Goal: Task Accomplishment & Management: Use online tool/utility

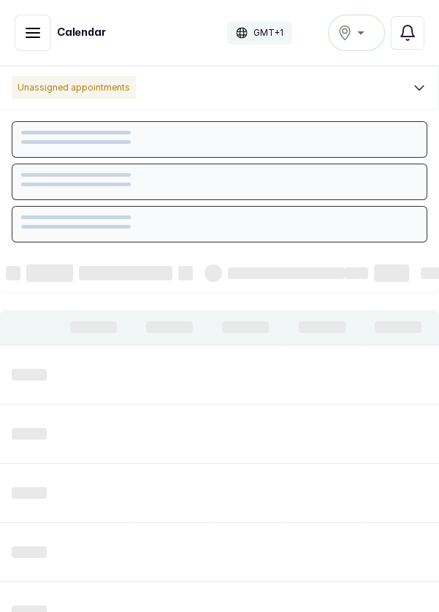
scroll to position [492, 0]
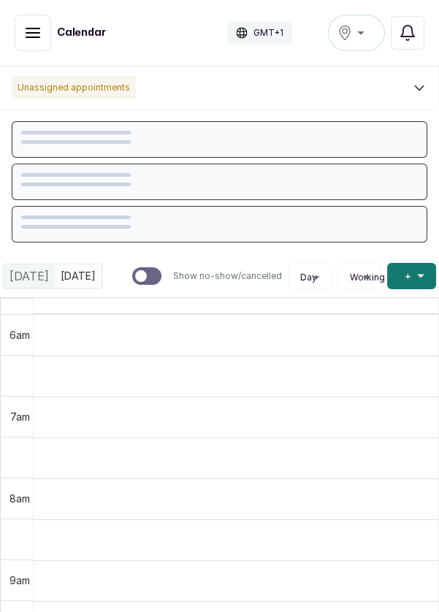
scroll to position [492, 0]
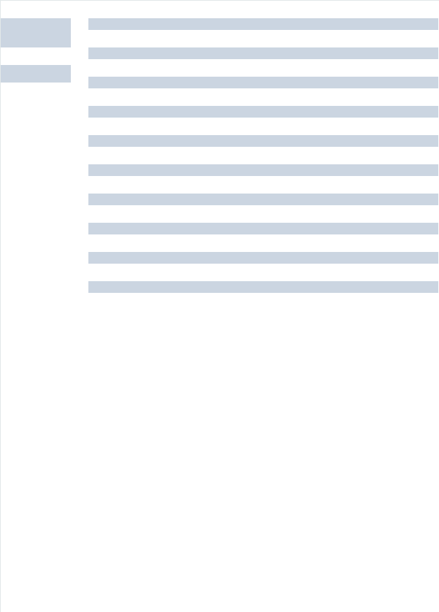
scroll to position [1405, 0]
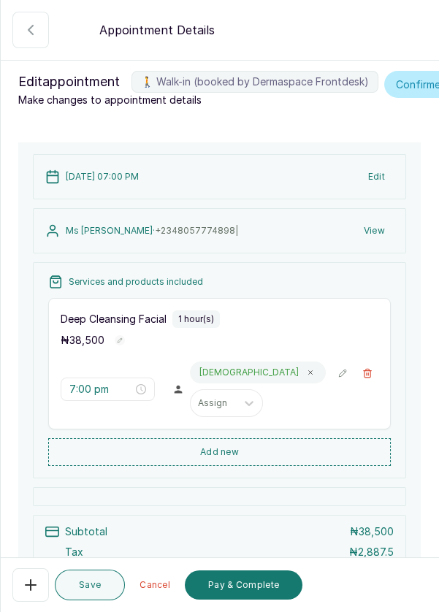
click at [118, 327] on p "Deep Cleansing Facial" at bounding box center [114, 319] width 106 height 15
click at [118, 344] on icon "button" at bounding box center [120, 340] width 5 height 5
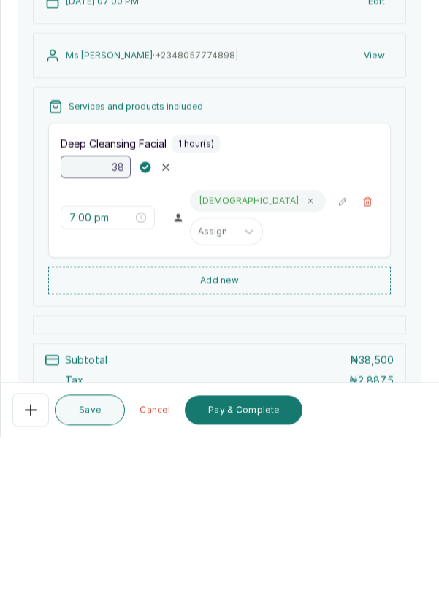
type input "3"
type input "70,000"
click at [413, 501] on div "[DATE] 07:00 PM Edit Ms [PERSON_NAME] · [PHONE_NUMBER] | View Services and prod…" at bounding box center [219, 389] width 403 height 493
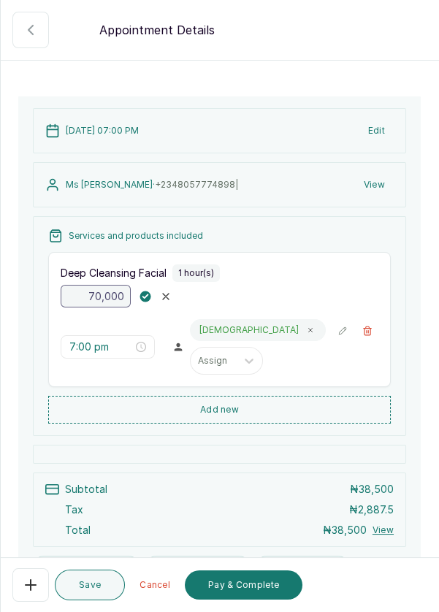
scroll to position [48, 0]
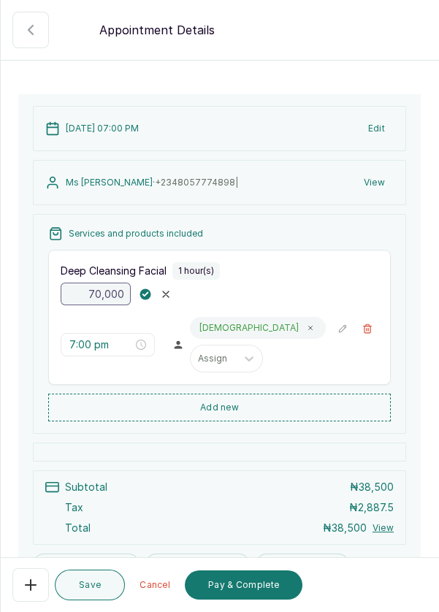
click at [144, 300] on rect "button" at bounding box center [145, 294] width 11 height 11
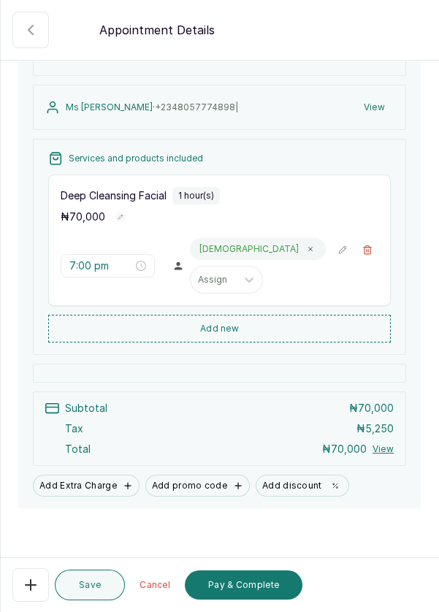
scroll to position [149, 0]
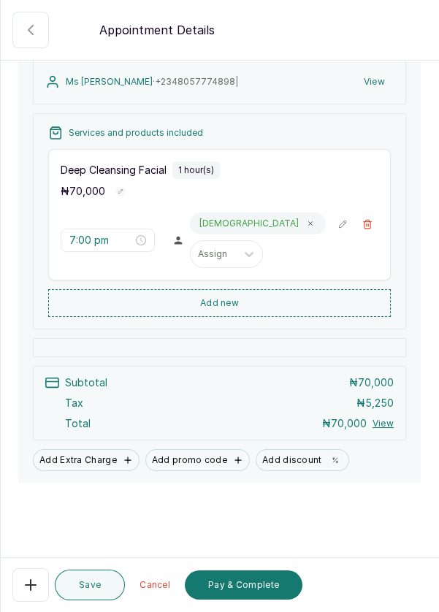
click at [266, 600] on button "Pay & Complete" at bounding box center [244, 585] width 118 height 29
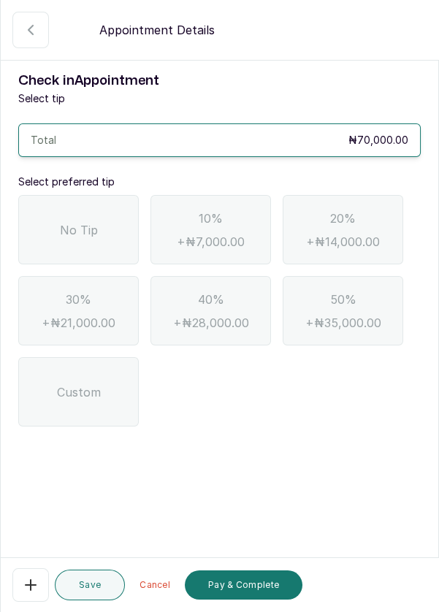
scroll to position [0, 0]
click at [96, 227] on span "No Tip" at bounding box center [79, 230] width 38 height 18
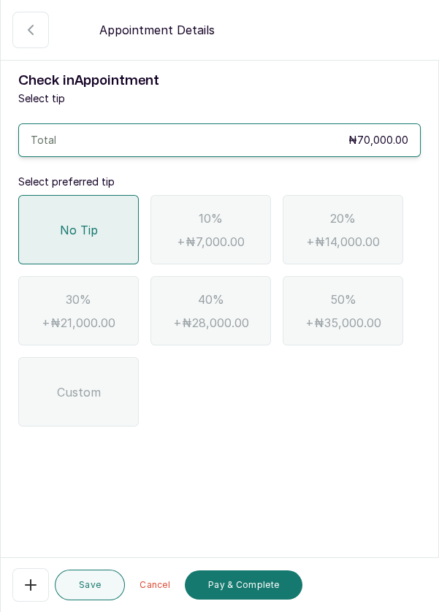
click at [264, 600] on button "Pay & Complete" at bounding box center [244, 585] width 118 height 29
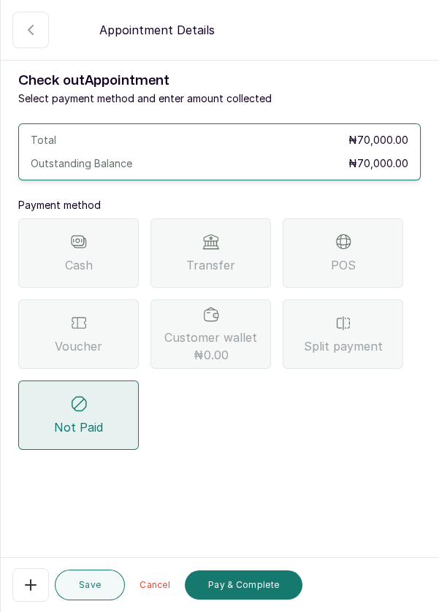
click at [355, 252] on div "POS" at bounding box center [343, 253] width 121 height 69
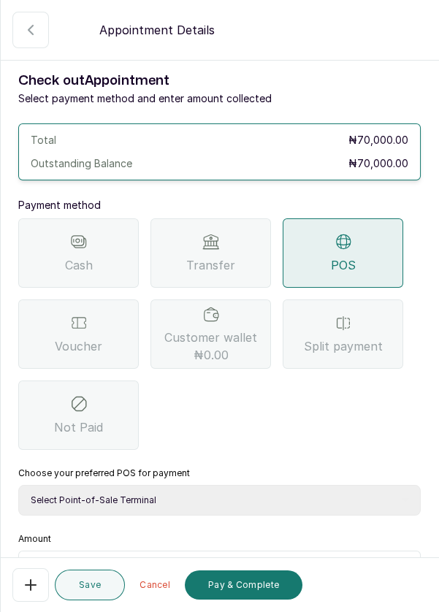
click at [249, 506] on select "Select Point-of-Sale Terminal Pos- Flutterwave Zenith Bank POS - Paga Paga POS …" at bounding box center [219, 500] width 403 height 31
select select "ea021b39-a6bc-4e4d-b5d1-02cb72451b32"
click at [18, 485] on select "Select Point-of-Sale Terminal Pos- Flutterwave Zenith Bank POS - Paga Paga POS …" at bounding box center [219, 500] width 403 height 31
click at [249, 575] on input "text" at bounding box center [229, 570] width 365 height 18
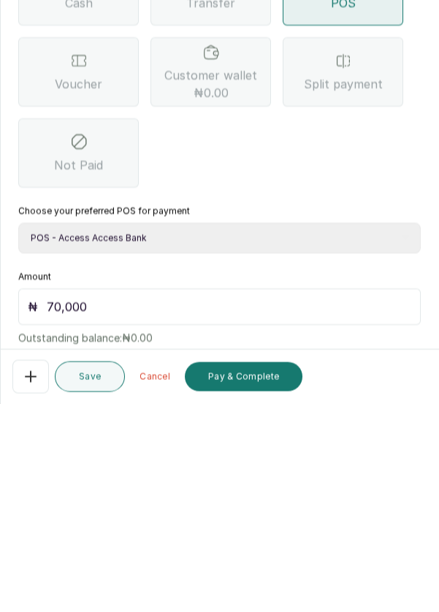
scroll to position [96, 0]
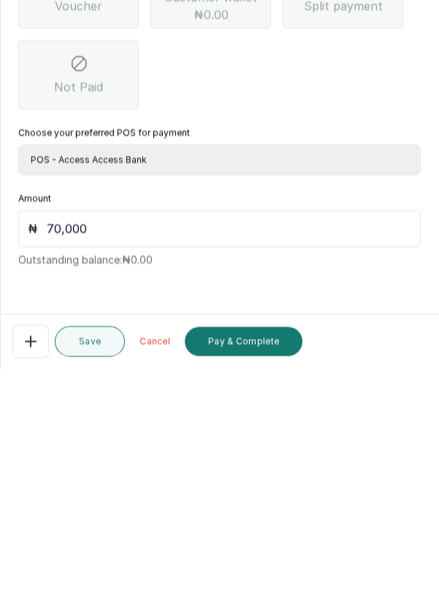
type input "70,000"
click at [230, 591] on button "Pay & Complete" at bounding box center [244, 585] width 118 height 29
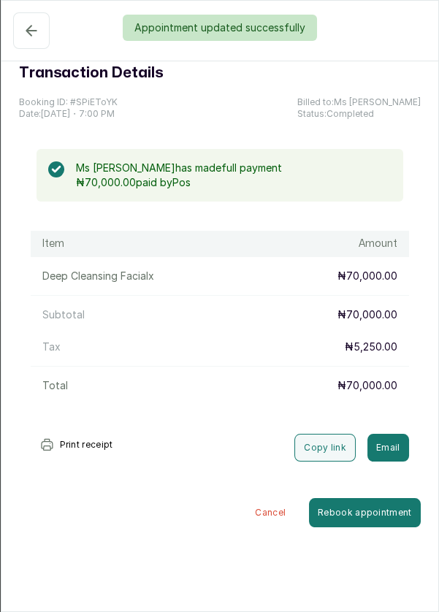
click at [34, 33] on div "Appointment updated successfully" at bounding box center [219, 28] width 439 height 26
click at [29, 37] on div "Appointment updated successfully" at bounding box center [219, 28] width 439 height 26
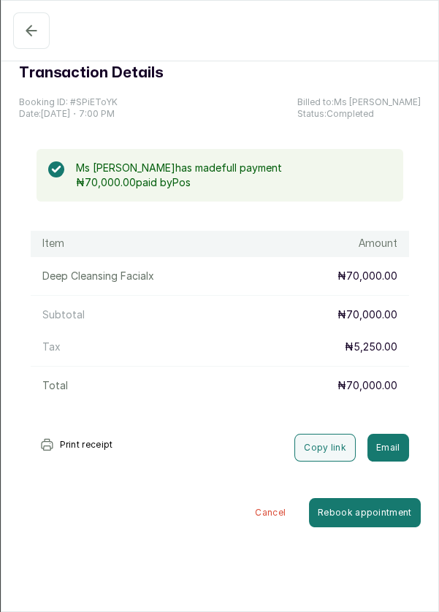
click at [24, 35] on icon "button" at bounding box center [32, 31] width 18 height 18
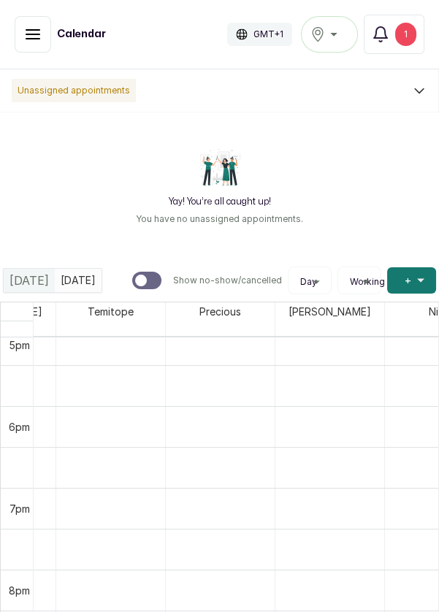
scroll to position [0, 307]
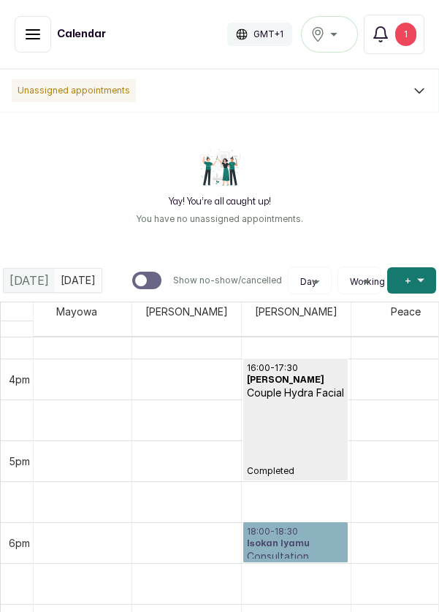
click at [333, 536] on link "18:00 - 18:30 Isokan Iyamu Consultation Confirmed" at bounding box center [295, 543] width 105 height 40
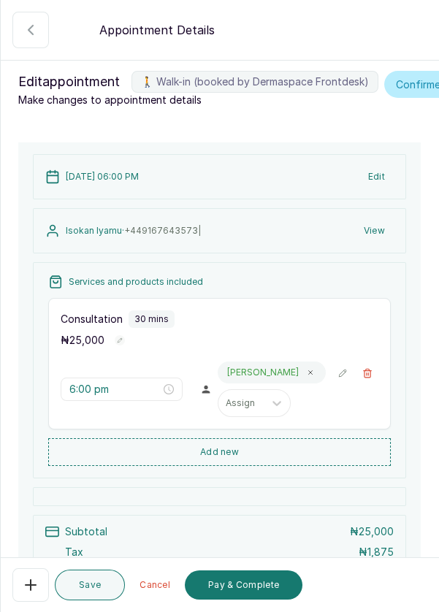
click at [99, 346] on span "25,000" at bounding box center [86, 340] width 35 height 12
click at [117, 346] on rect "button" at bounding box center [120, 340] width 10 height 10
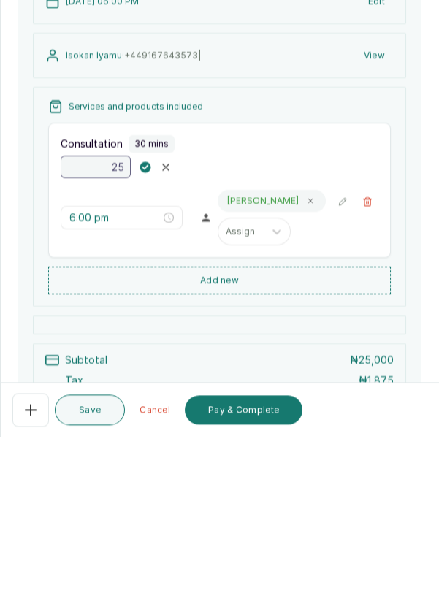
type input "2"
type input "70,000"
click at [145, 344] on icon "button" at bounding box center [145, 343] width 5 height 4
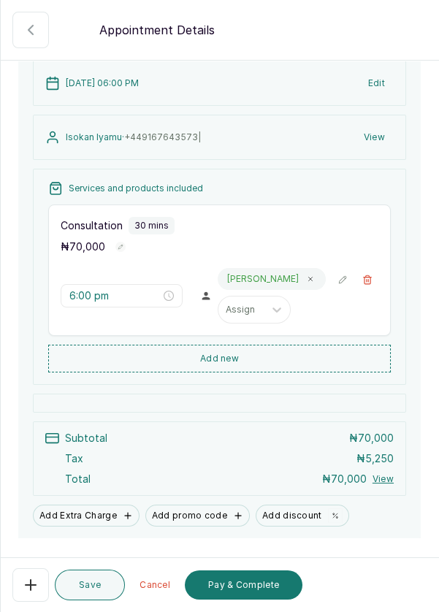
click at [249, 587] on button "Pay & Complete" at bounding box center [244, 585] width 118 height 29
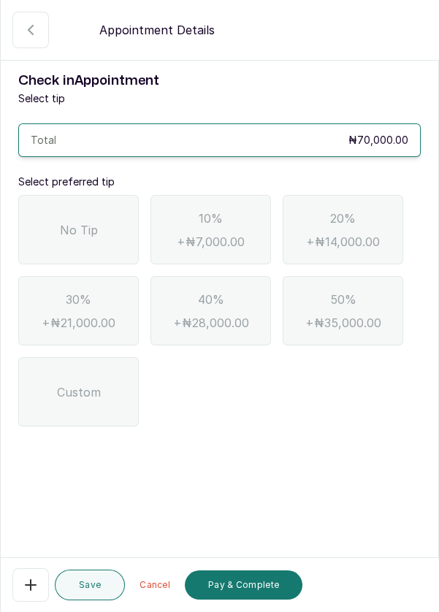
click at [104, 224] on div "No Tip" at bounding box center [78, 229] width 121 height 69
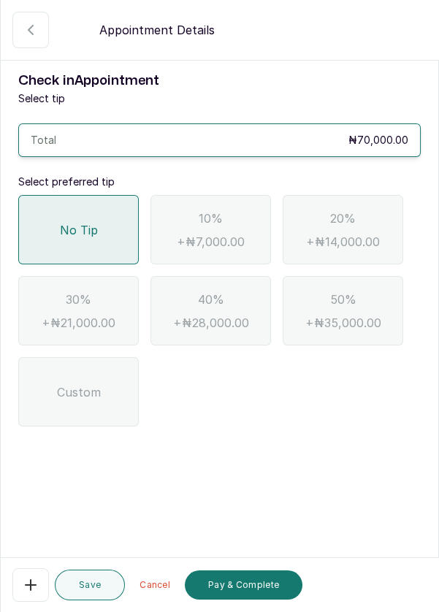
click at [249, 588] on button "Pay & Complete" at bounding box center [244, 585] width 118 height 29
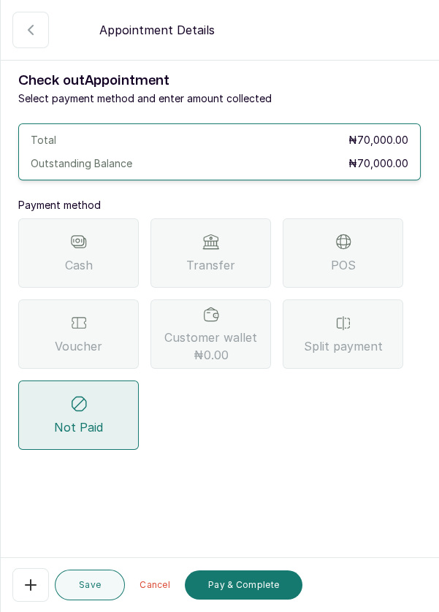
click at [356, 254] on div "POS" at bounding box center [343, 253] width 121 height 69
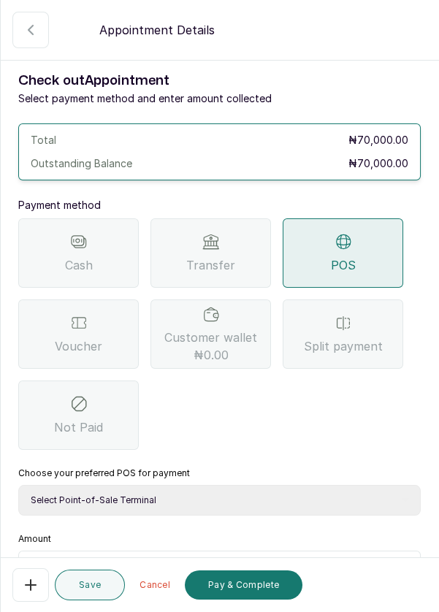
click at [200, 259] on span "Transfer" at bounding box center [210, 266] width 49 height 18
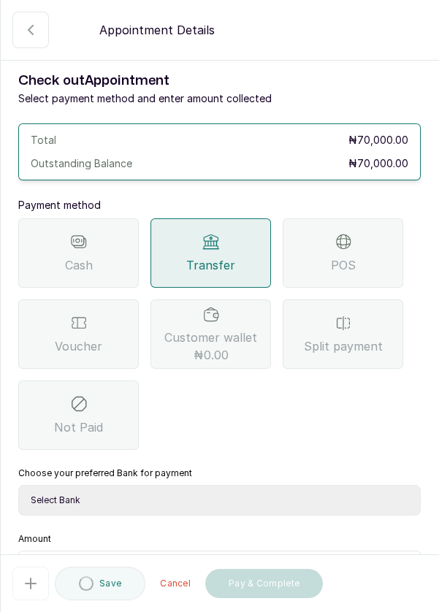
click at [202, 507] on select "Select Bank DERMASPACE ESTHETIC & WELLNESS CENT Sterling Bank DERMASPACEEST/DER…" at bounding box center [219, 500] width 403 height 31
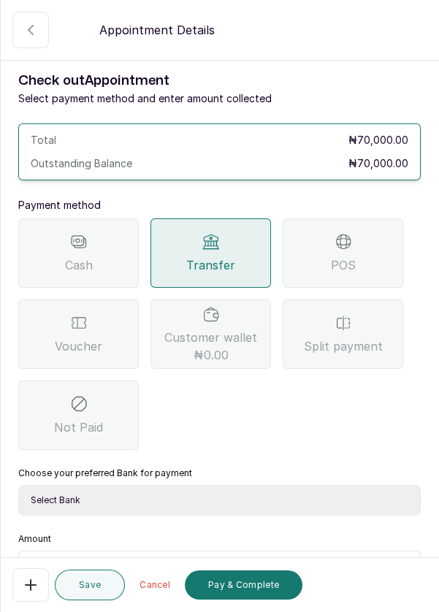
select select "818ea5c0-5b47-4751-8f35-6fc14409c533"
click at [18, 485] on select "Select Bank DERMASPACE ESTHETIC & WELLNESS CENT Sterling Bank DERMASPACEEST/DER…" at bounding box center [219, 500] width 403 height 31
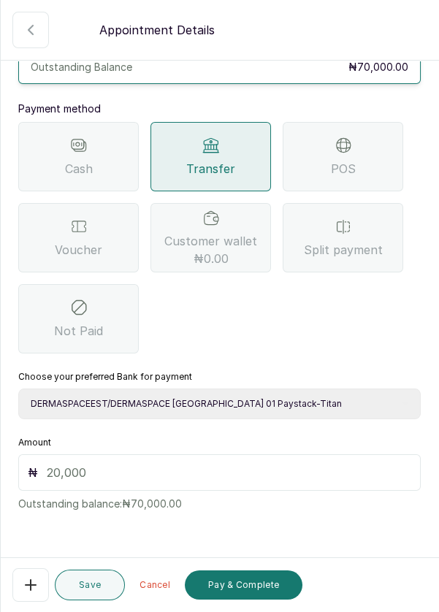
click at [215, 472] on input "text" at bounding box center [229, 473] width 365 height 18
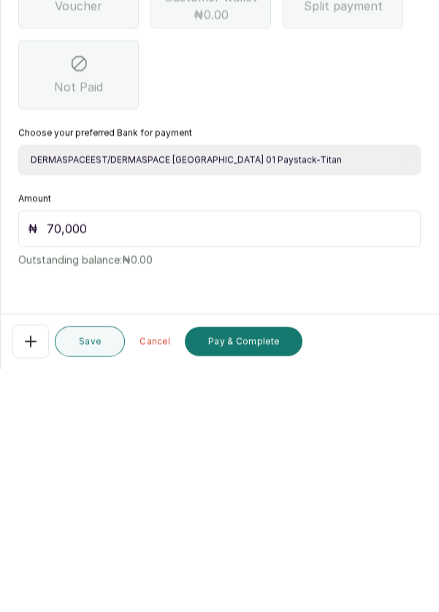
type input "70,000"
click at [251, 587] on button "Pay & Complete" at bounding box center [244, 585] width 118 height 29
